Goal: Register for event/course

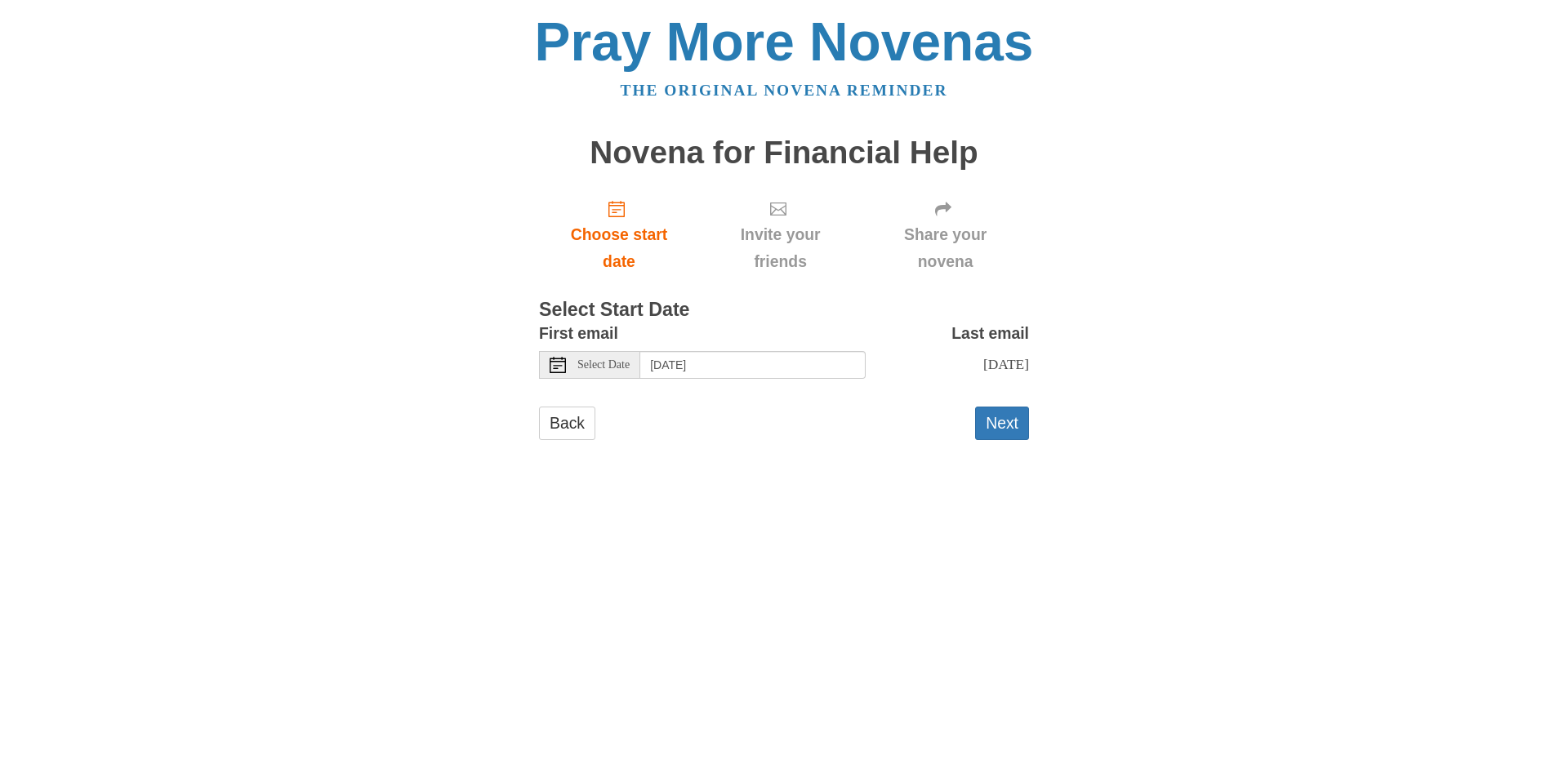
click at [565, 367] on use at bounding box center [558, 365] width 16 height 16
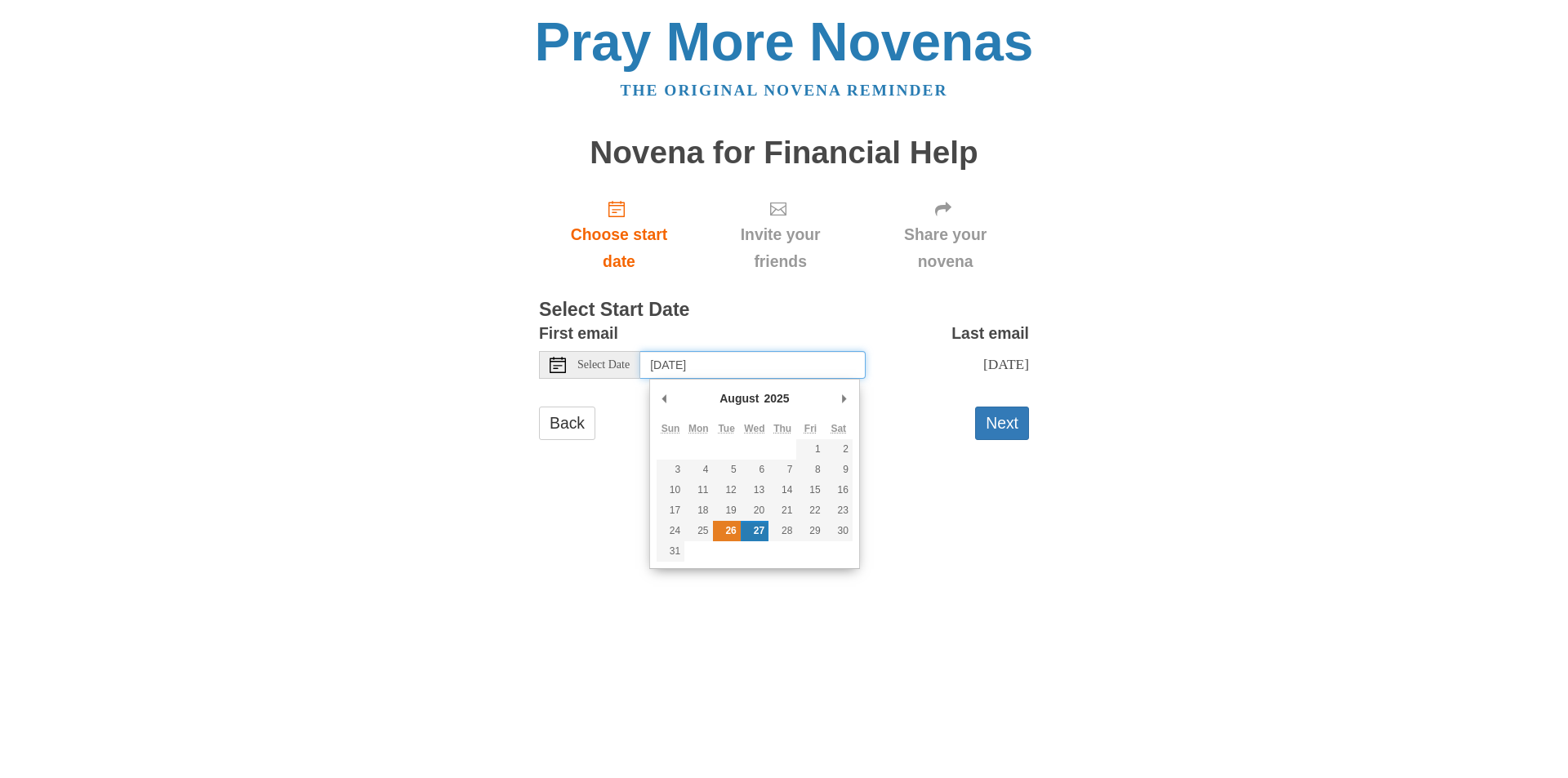
type input "Tuesday, August 26th"
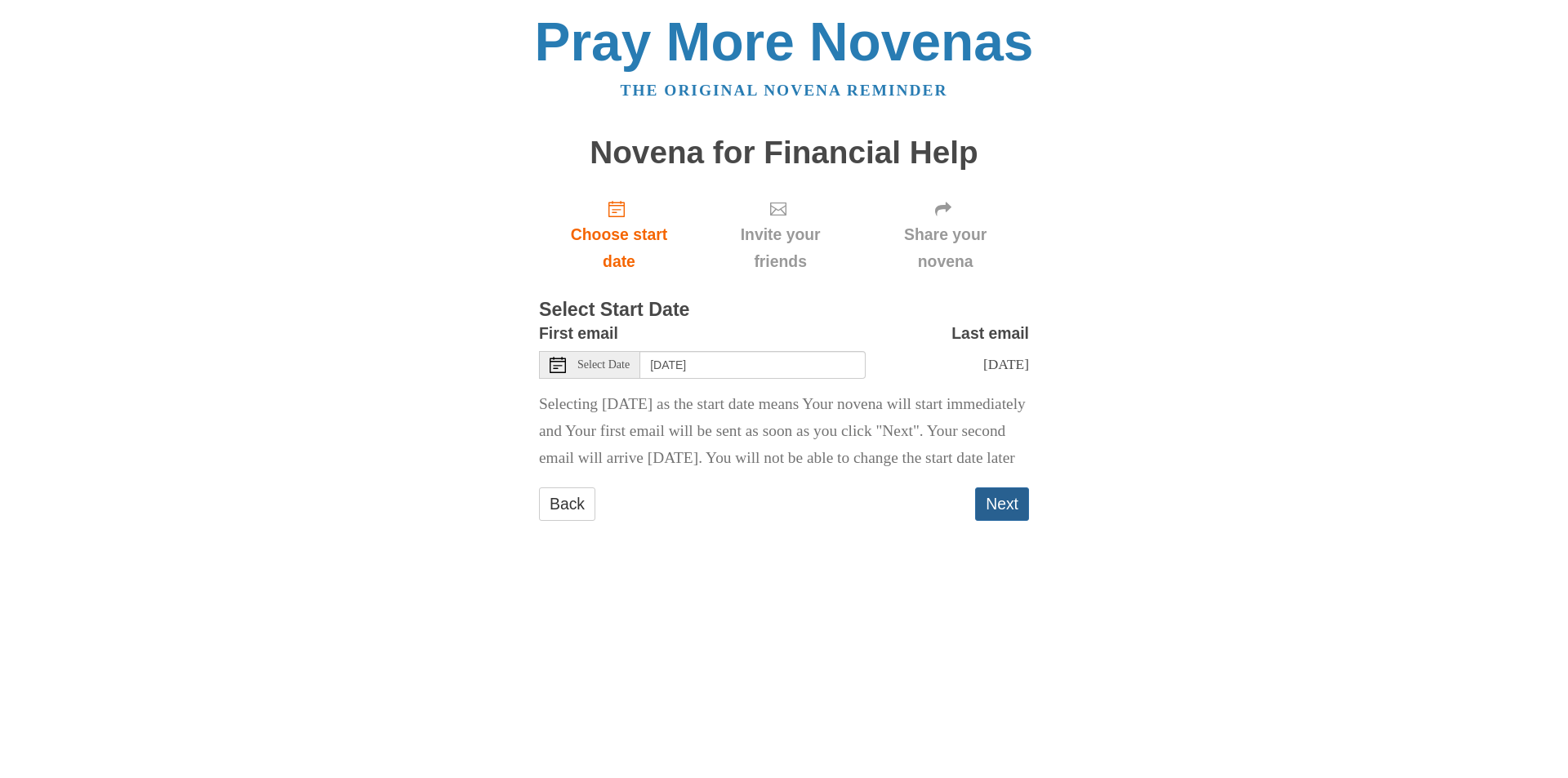
click at [1001, 521] on button "Next" at bounding box center [1003, 504] width 54 height 33
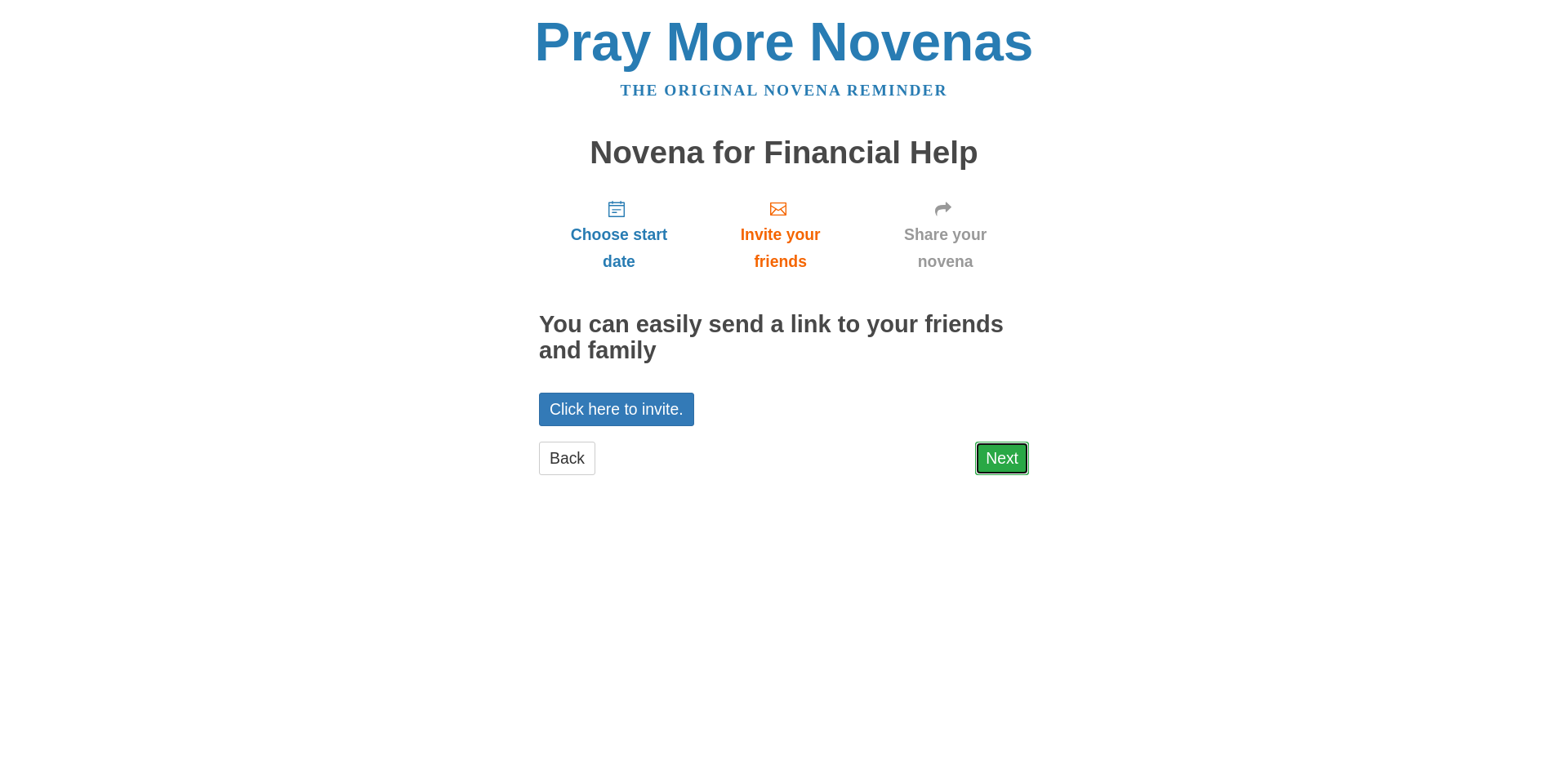
click at [1004, 462] on link "Next" at bounding box center [1003, 458] width 54 height 33
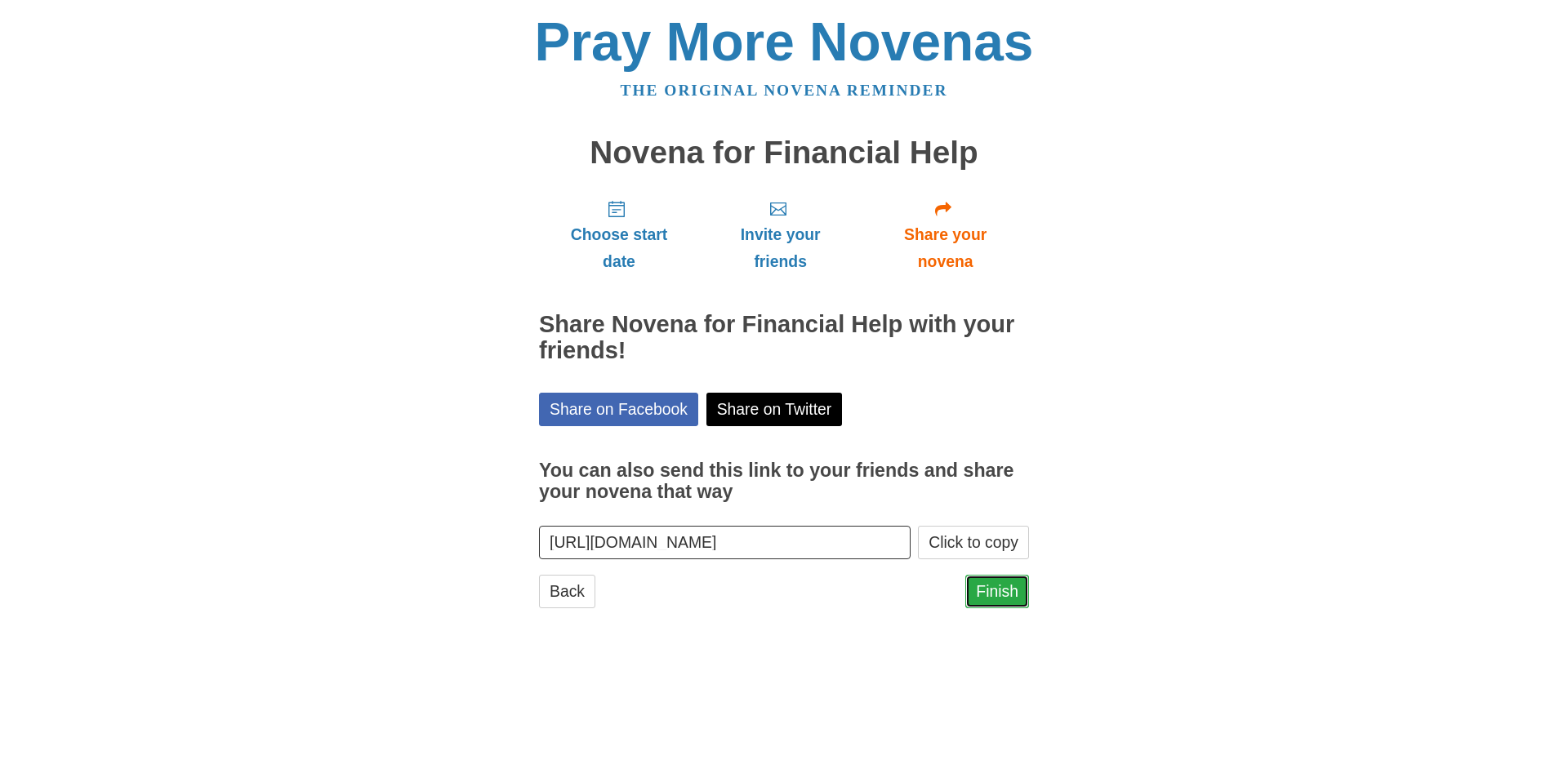
click at [1002, 595] on link "Finish" at bounding box center [997, 591] width 64 height 33
